Goal: Navigation & Orientation: Find specific page/section

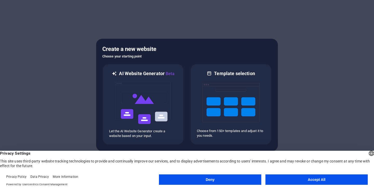
click at [309, 181] on button "Accept All" at bounding box center [316, 179] width 102 height 10
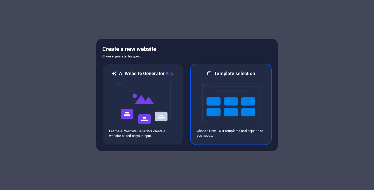
click at [237, 102] on img at bounding box center [230, 103] width 57 height 52
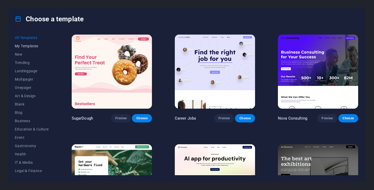
click at [19, 47] on span "My Templates" at bounding box center [32, 46] width 34 height 4
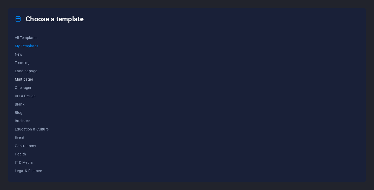
click at [25, 78] on span "Multipager" at bounding box center [32, 79] width 34 height 4
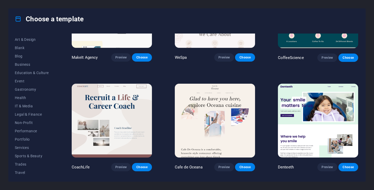
scroll to position [66, 0]
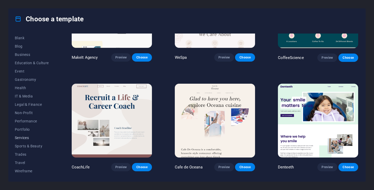
click at [23, 138] on span "Services" at bounding box center [32, 138] width 34 height 4
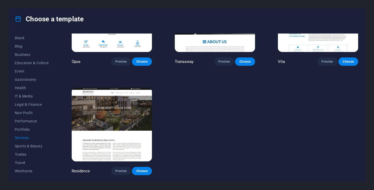
scroll to position [283, 0]
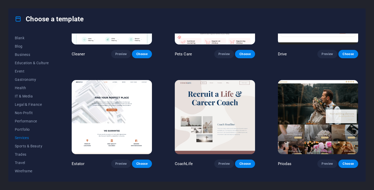
click at [139, 104] on img at bounding box center [112, 117] width 80 height 74
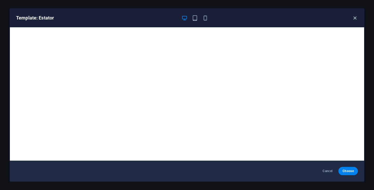
click at [354, 20] on icon "button" at bounding box center [355, 18] width 6 height 6
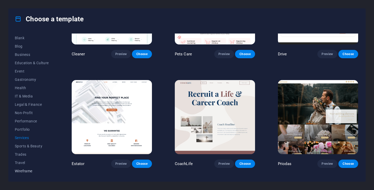
click at [26, 171] on span "Wireframe" at bounding box center [32, 171] width 34 height 4
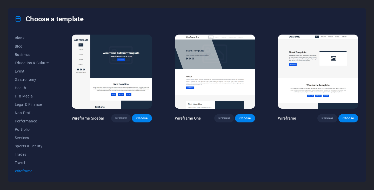
scroll to position [0, 0]
click at [234, 59] on img at bounding box center [215, 72] width 80 height 74
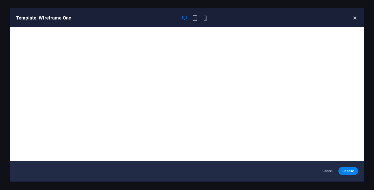
click at [356, 18] on icon "button" at bounding box center [355, 18] width 6 height 6
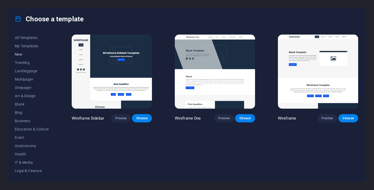
click at [24, 54] on span "New" at bounding box center [32, 54] width 34 height 4
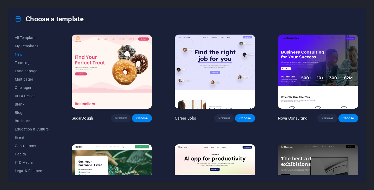
click at [317, 155] on img at bounding box center [318, 181] width 80 height 74
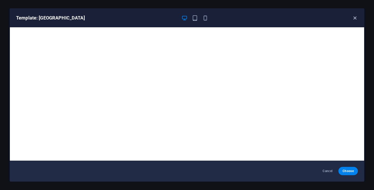
click at [353, 19] on icon "button" at bounding box center [355, 18] width 6 height 6
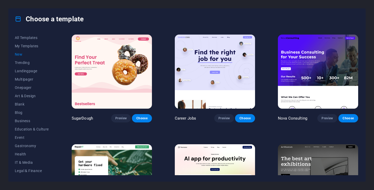
drag, startPoint x: 56, startPoint y: 98, endPoint x: 55, endPoint y: 112, distance: 14.6
click at [55, 112] on div "All Templates My Templates New Trending Landingpage Multipager Onepager Art & D…" at bounding box center [187, 105] width 357 height 152
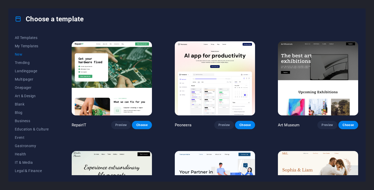
scroll to position [104, 0]
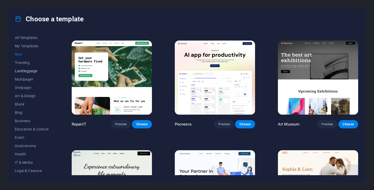
click at [25, 73] on button "Landingpage" at bounding box center [32, 71] width 34 height 8
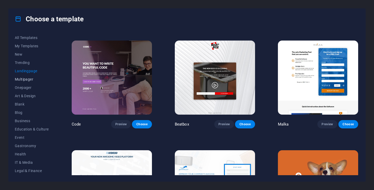
drag, startPoint x: 25, startPoint y: 75, endPoint x: 22, endPoint y: 79, distance: 5.8
click at [22, 79] on div "All Templates My Templates New Trending Landingpage Multipager Onepager Art & D…" at bounding box center [35, 105] width 40 height 142
click at [22, 79] on span "Multipager" at bounding box center [32, 79] width 34 height 4
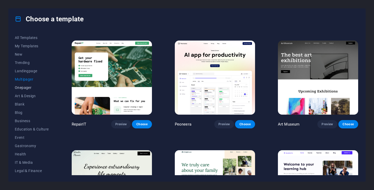
click at [23, 88] on span "Onepager" at bounding box center [32, 87] width 34 height 4
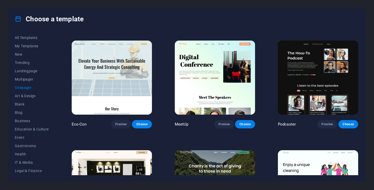
click at [117, 70] on img at bounding box center [112, 78] width 80 height 74
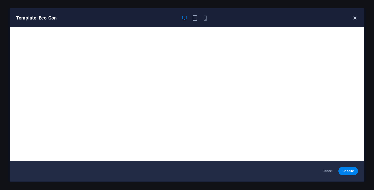
click at [356, 19] on icon "button" at bounding box center [355, 18] width 6 height 6
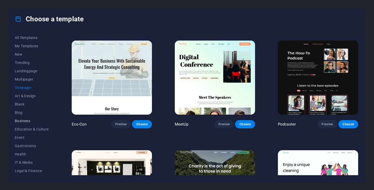
click at [20, 119] on span "Business" at bounding box center [32, 121] width 34 height 4
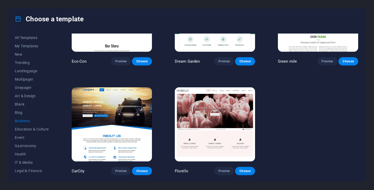
scroll to position [55, 0]
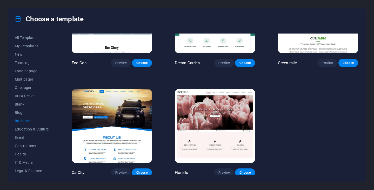
click at [123, 114] on img at bounding box center [112, 126] width 80 height 74
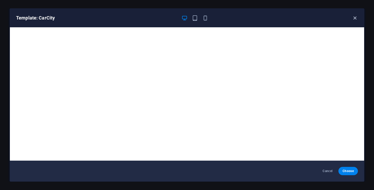
click at [352, 16] on icon "button" at bounding box center [355, 18] width 6 height 6
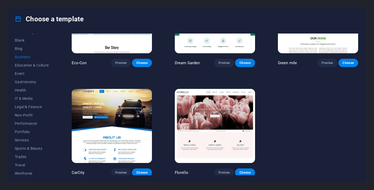
scroll to position [65, 0]
click at [33, 101] on button "IT & Media" at bounding box center [32, 97] width 34 height 8
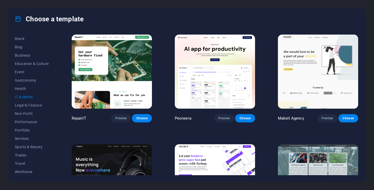
click at [138, 157] on img at bounding box center [112, 181] width 80 height 74
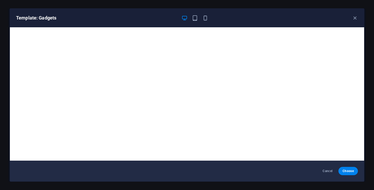
click at [356, 18] on icon "button" at bounding box center [355, 18] width 6 height 6
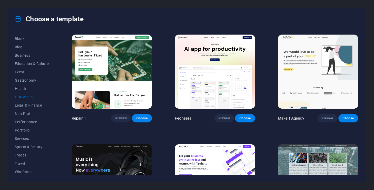
click at [344, 158] on img at bounding box center [318, 181] width 80 height 74
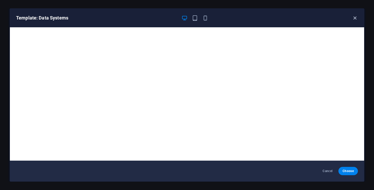
click at [355, 19] on icon "button" at bounding box center [355, 18] width 6 height 6
